Goal: Find specific page/section: Find specific page/section

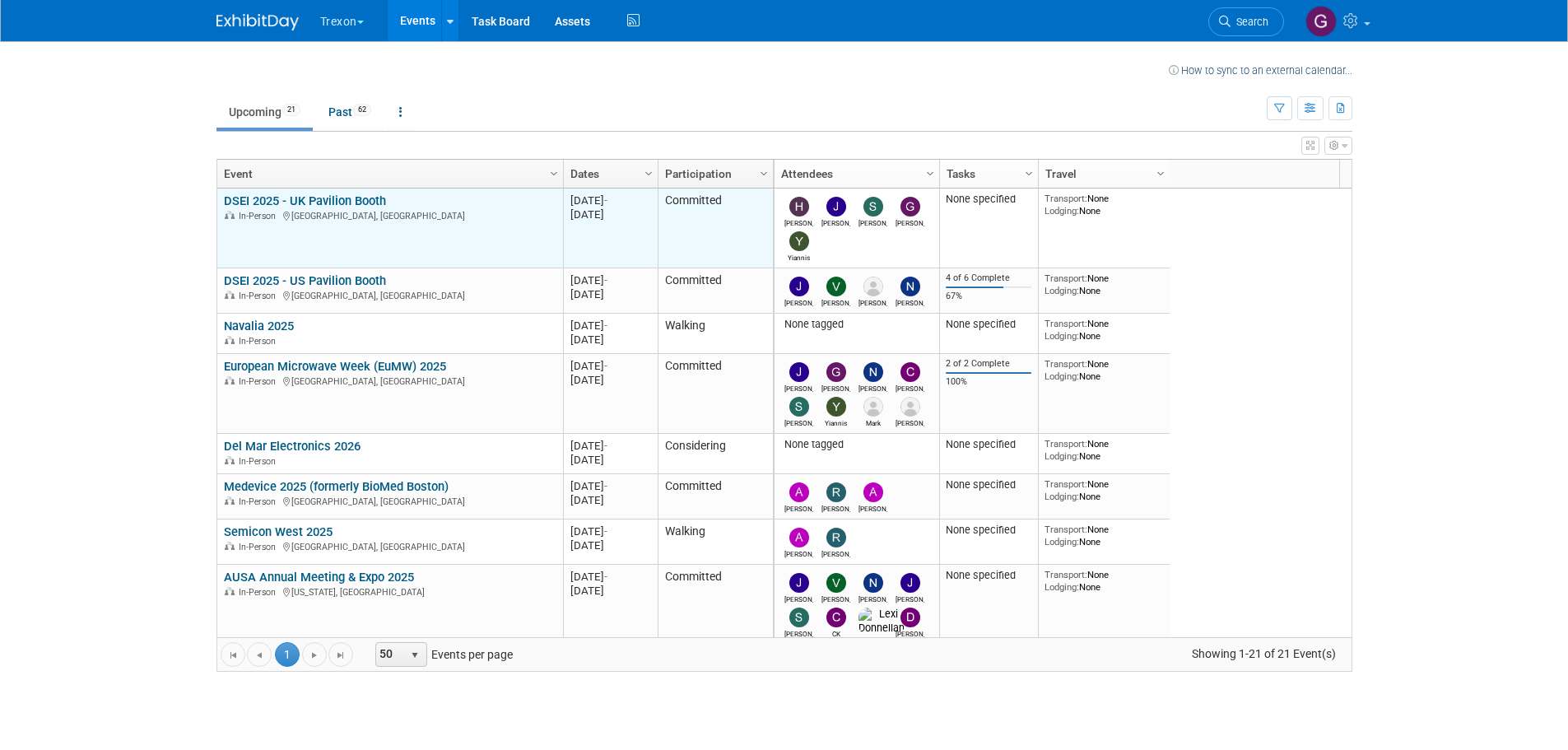
click at [382, 199] on link "DSEI 2025 - UK Pavilion Booth" at bounding box center [304, 200] width 162 height 14
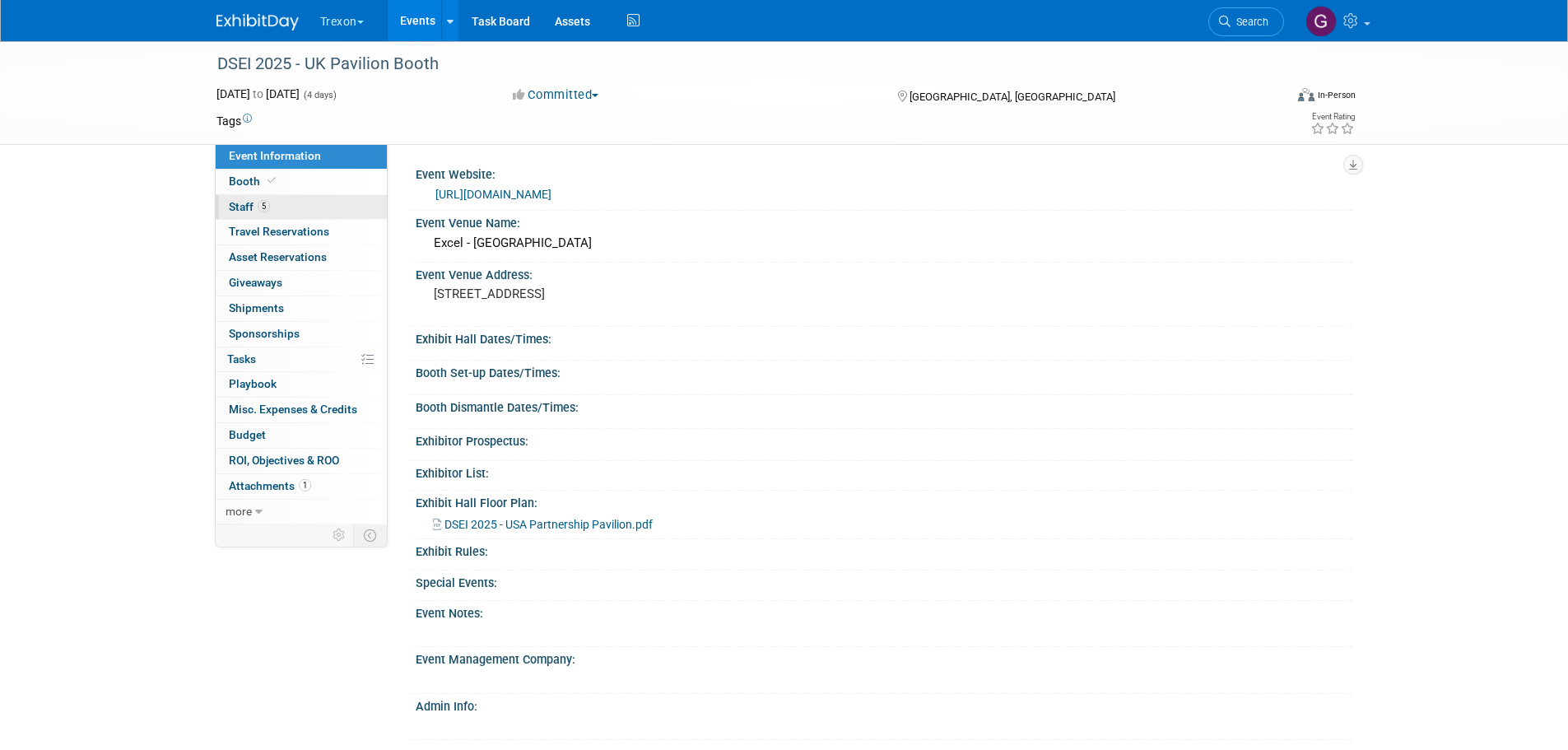
click at [327, 215] on link "5 Staff 5" at bounding box center [301, 207] width 171 height 25
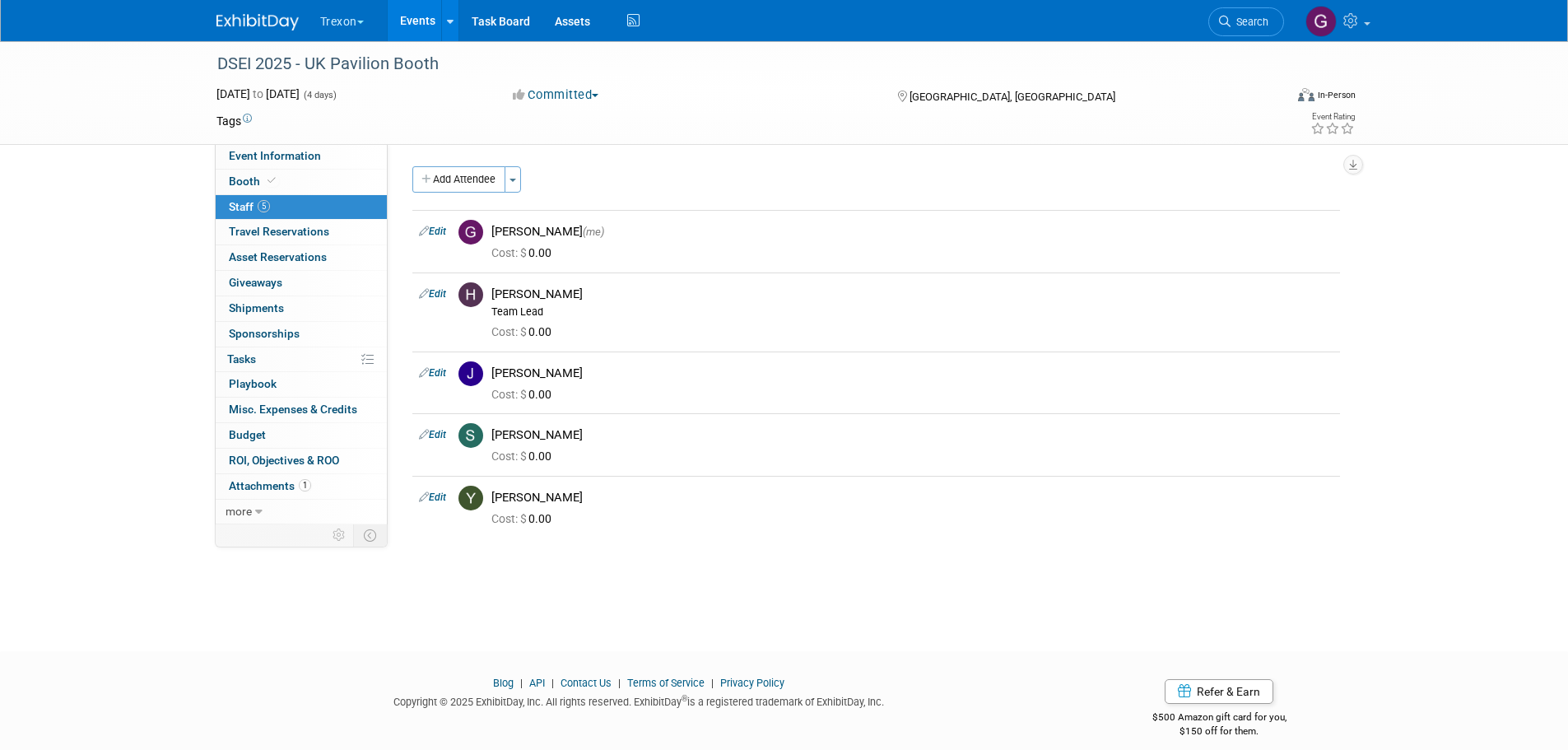
click at [421, 22] on link "Events" at bounding box center [417, 20] width 60 height 42
